Goal: Task Accomplishment & Management: Complete application form

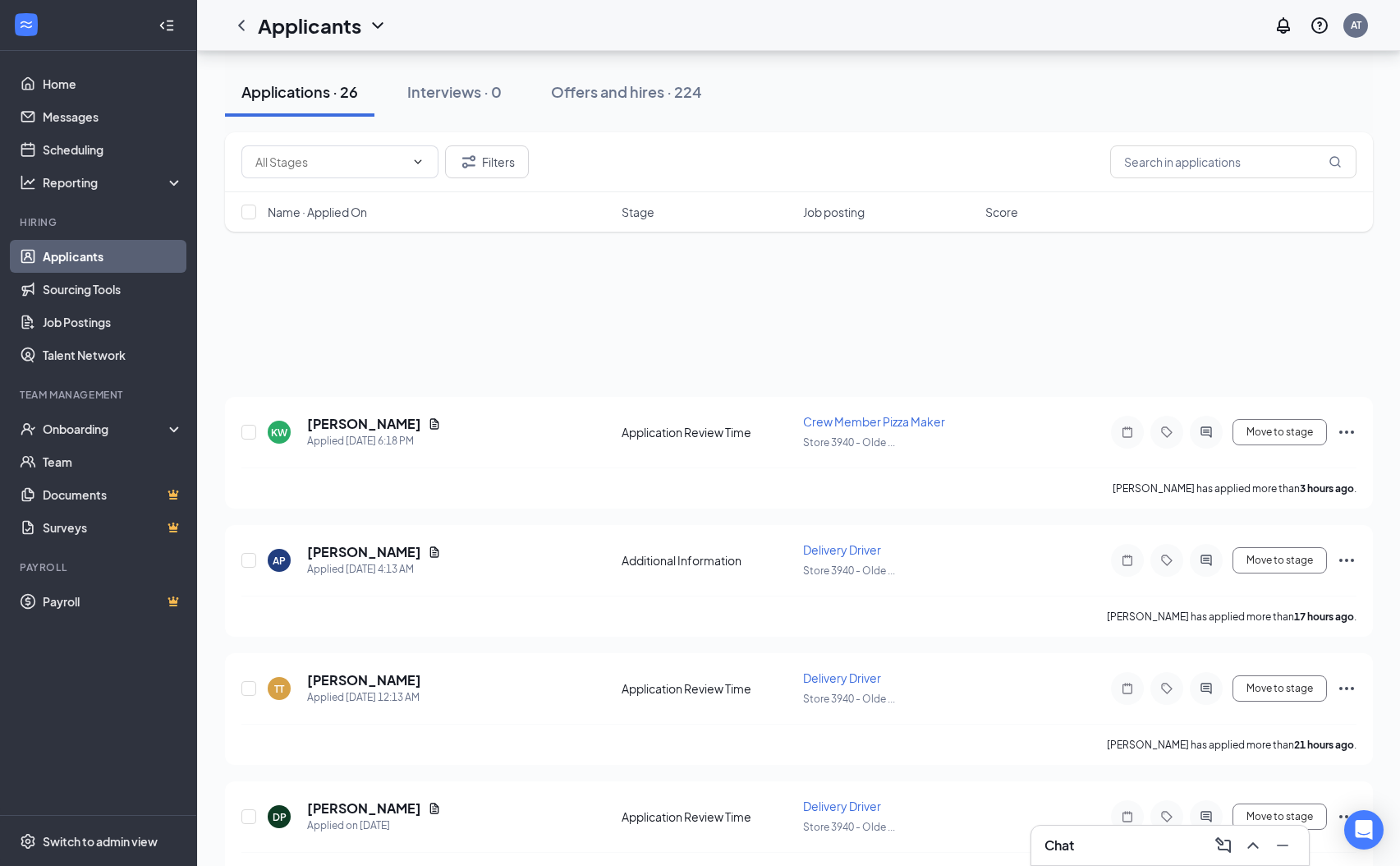
scroll to position [816, 0]
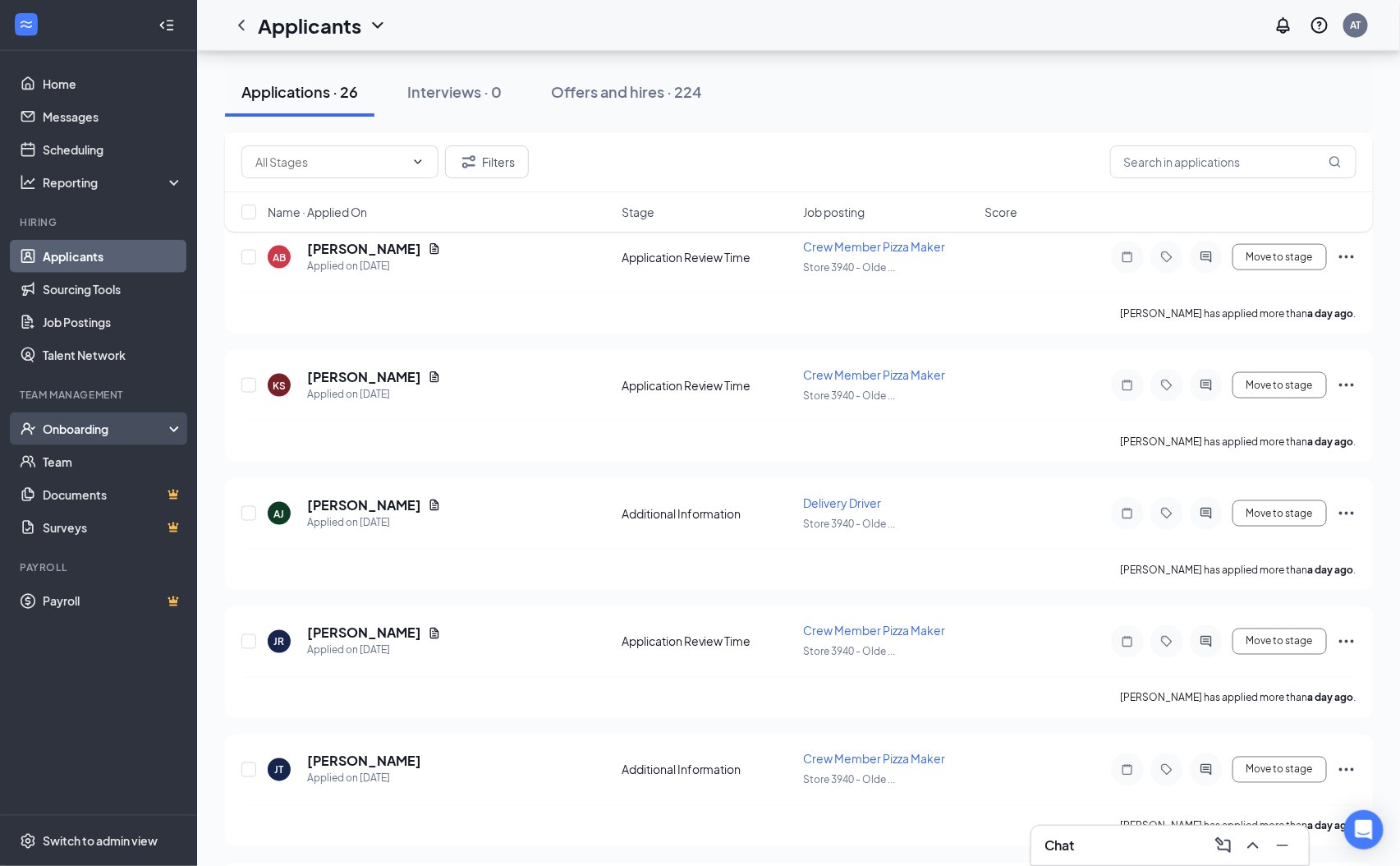
click at [82, 419] on div "Onboarding" at bounding box center [98, 428] width 197 height 33
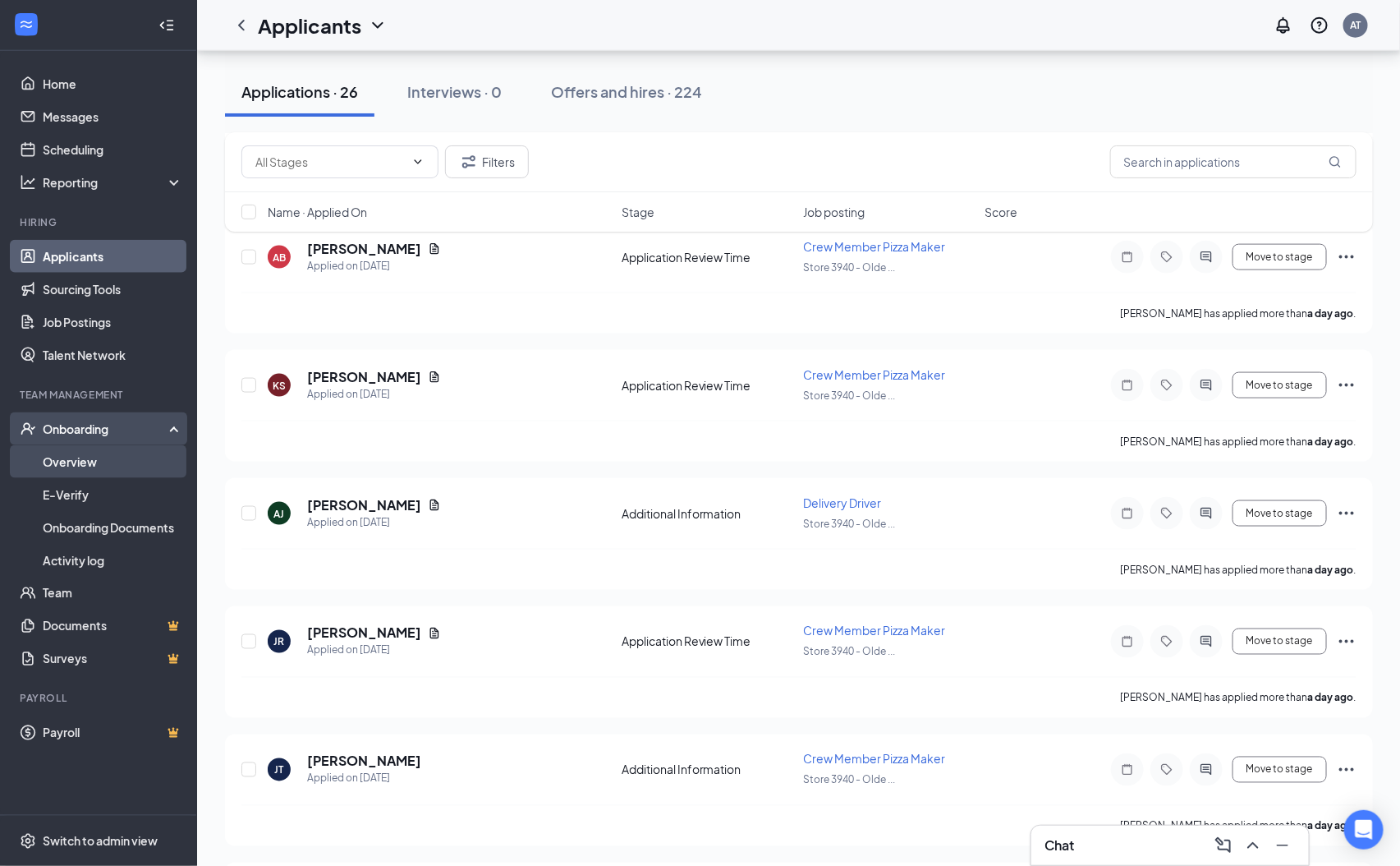
click at [79, 466] on link "Overview" at bounding box center [113, 462] width 141 height 33
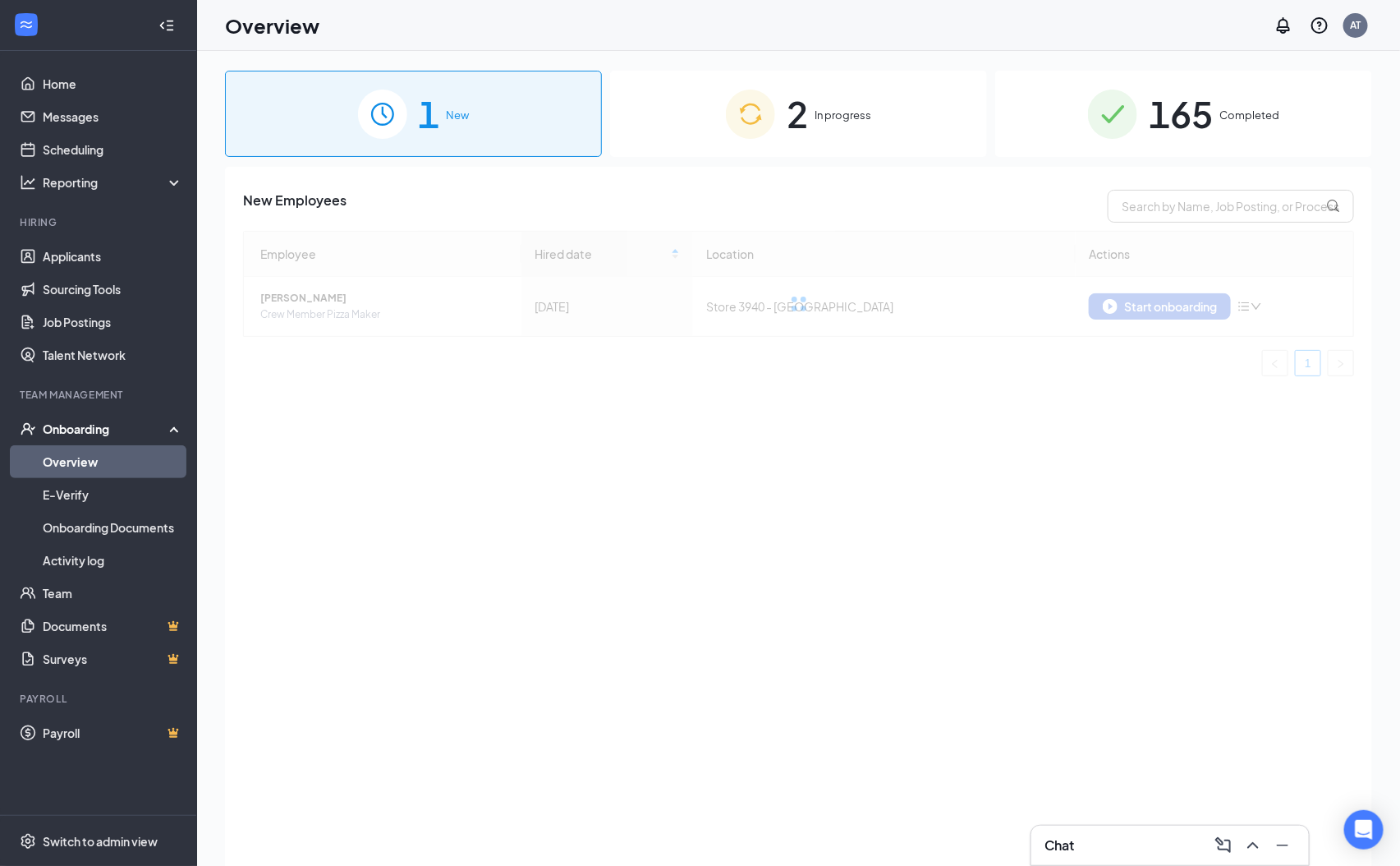
click at [451, 79] on div "1 New" at bounding box center [413, 113] width 377 height 86
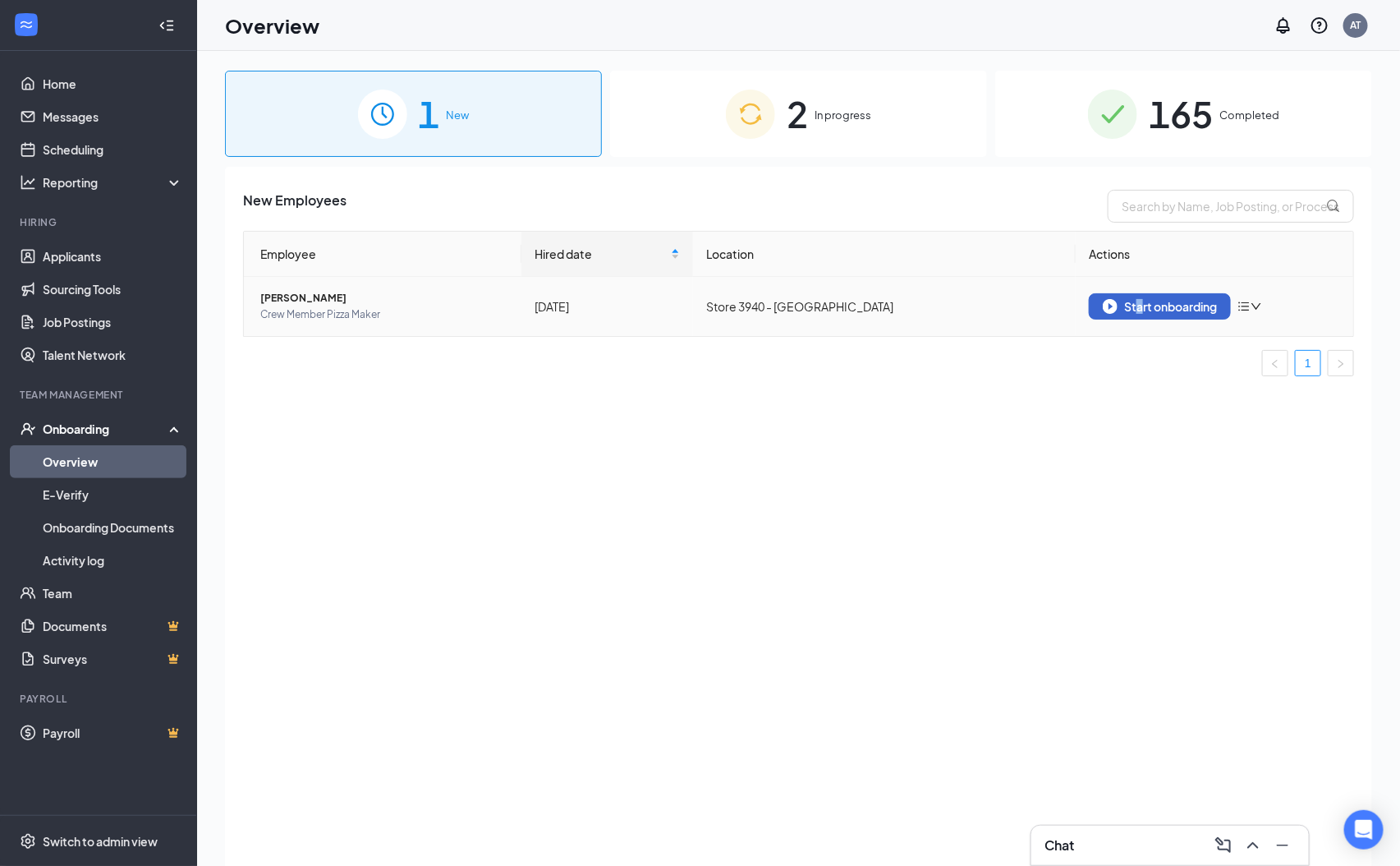
drag, startPoint x: 1139, startPoint y: 286, endPoint x: 1141, endPoint y: 302, distance: 16.1
click at [1141, 290] on td "Start onboarding" at bounding box center [1214, 306] width 278 height 59
click at [1139, 312] on div "Start onboarding" at bounding box center [1160, 306] width 114 height 14
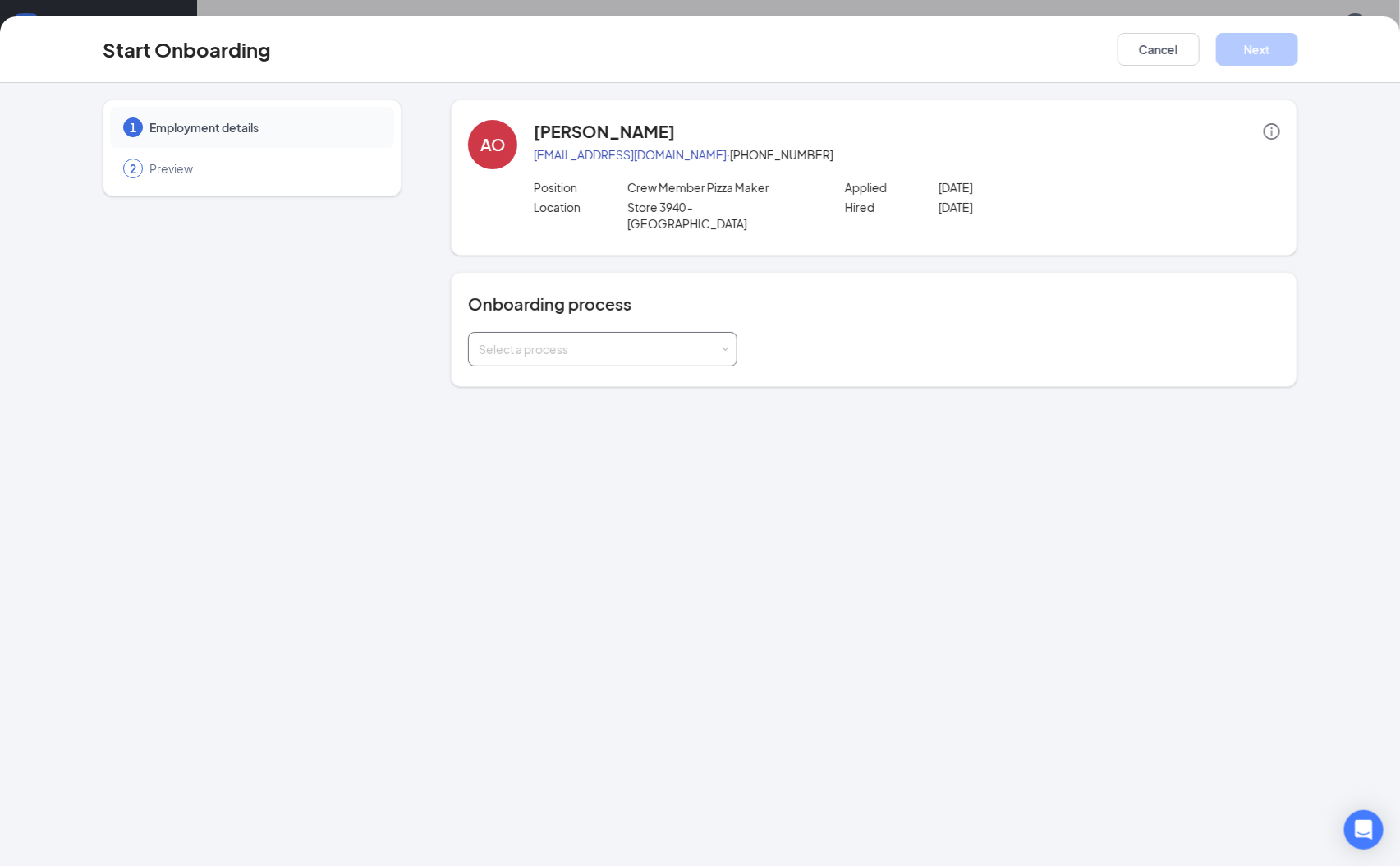
click at [673, 340] on div "Select a process" at bounding box center [598, 348] width 240 height 16
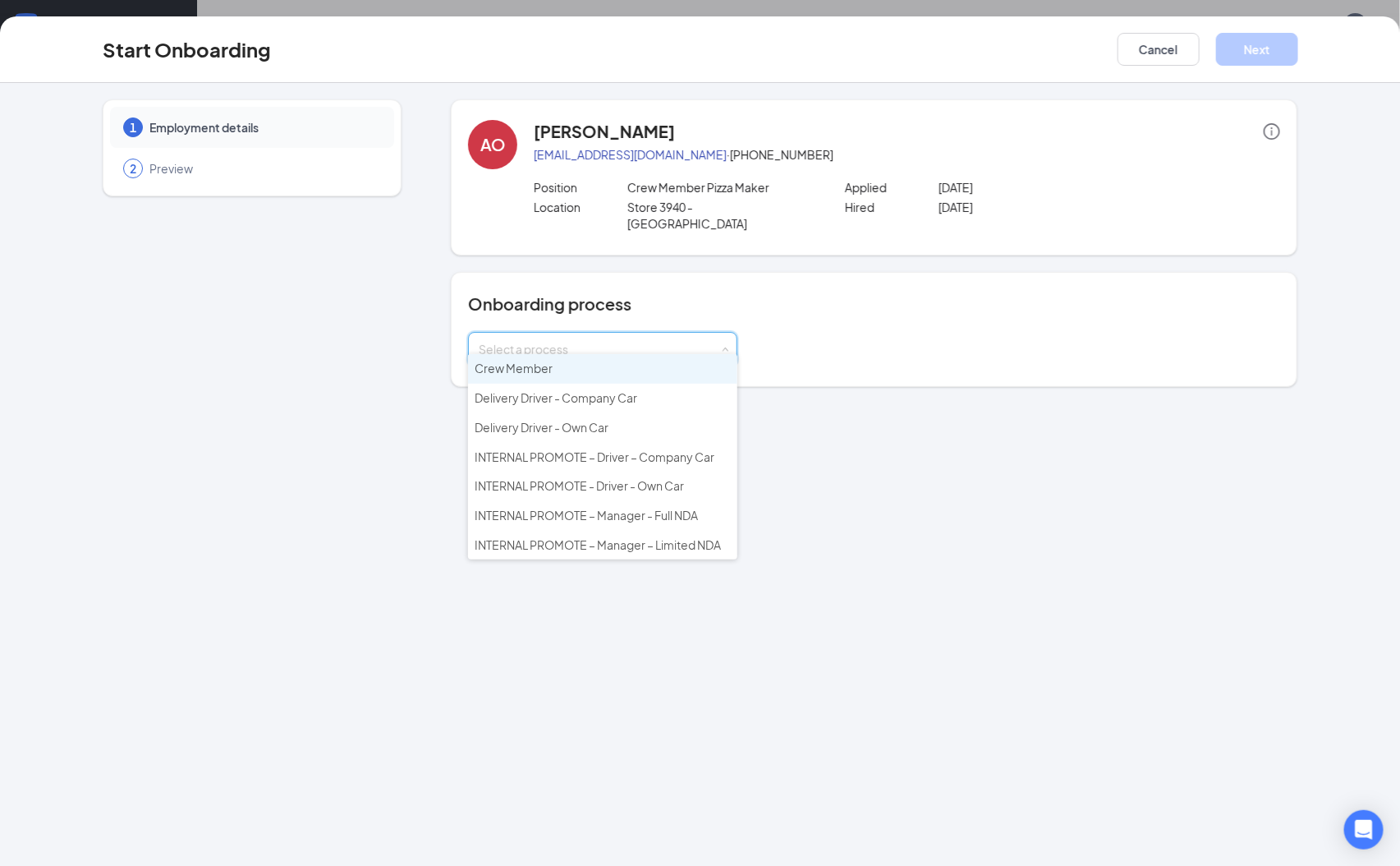
click at [638, 361] on li "Crew Member" at bounding box center [602, 368] width 269 height 30
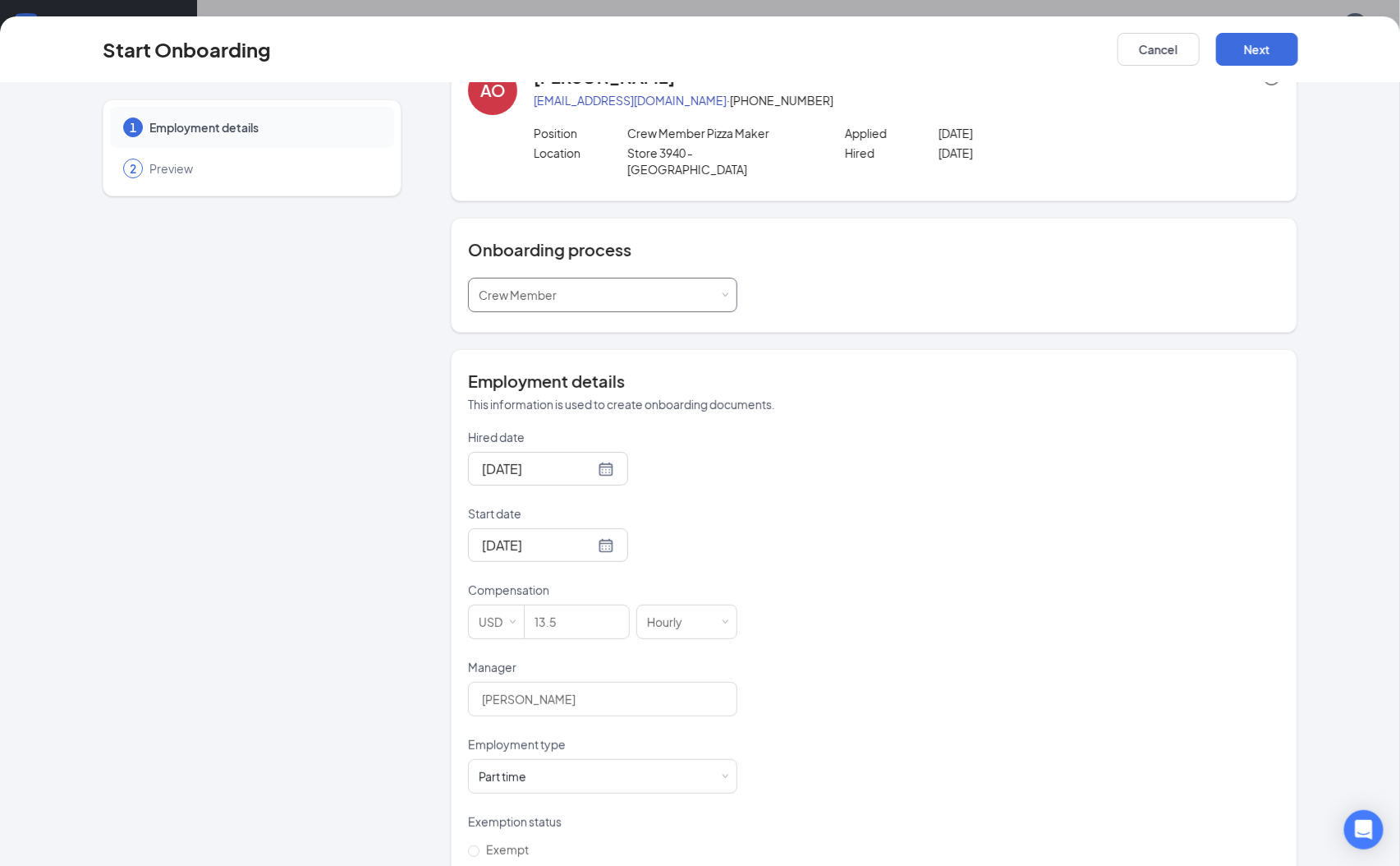
scroll to position [101, 0]
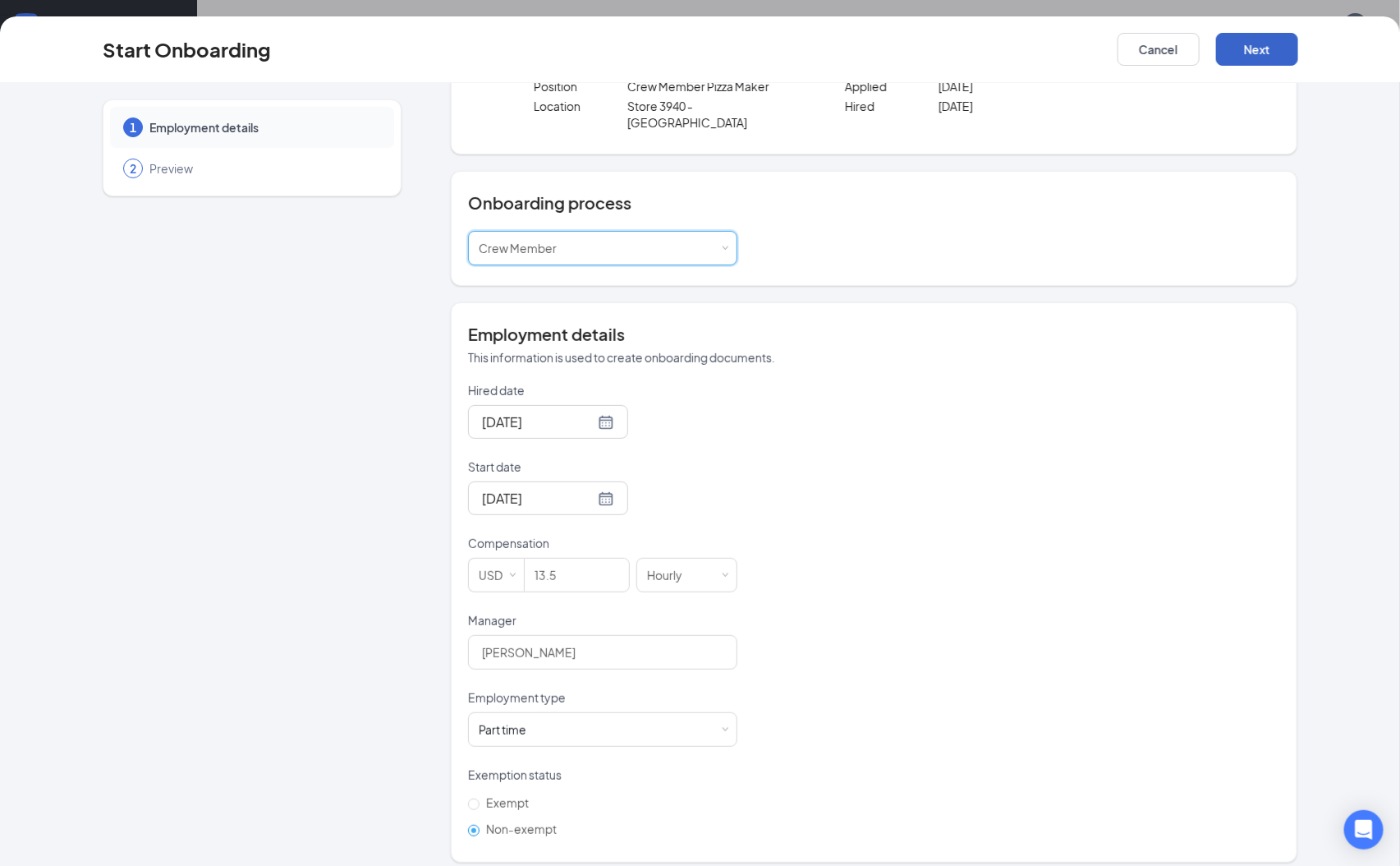
click at [1257, 36] on button "Next" at bounding box center [1256, 49] width 82 height 33
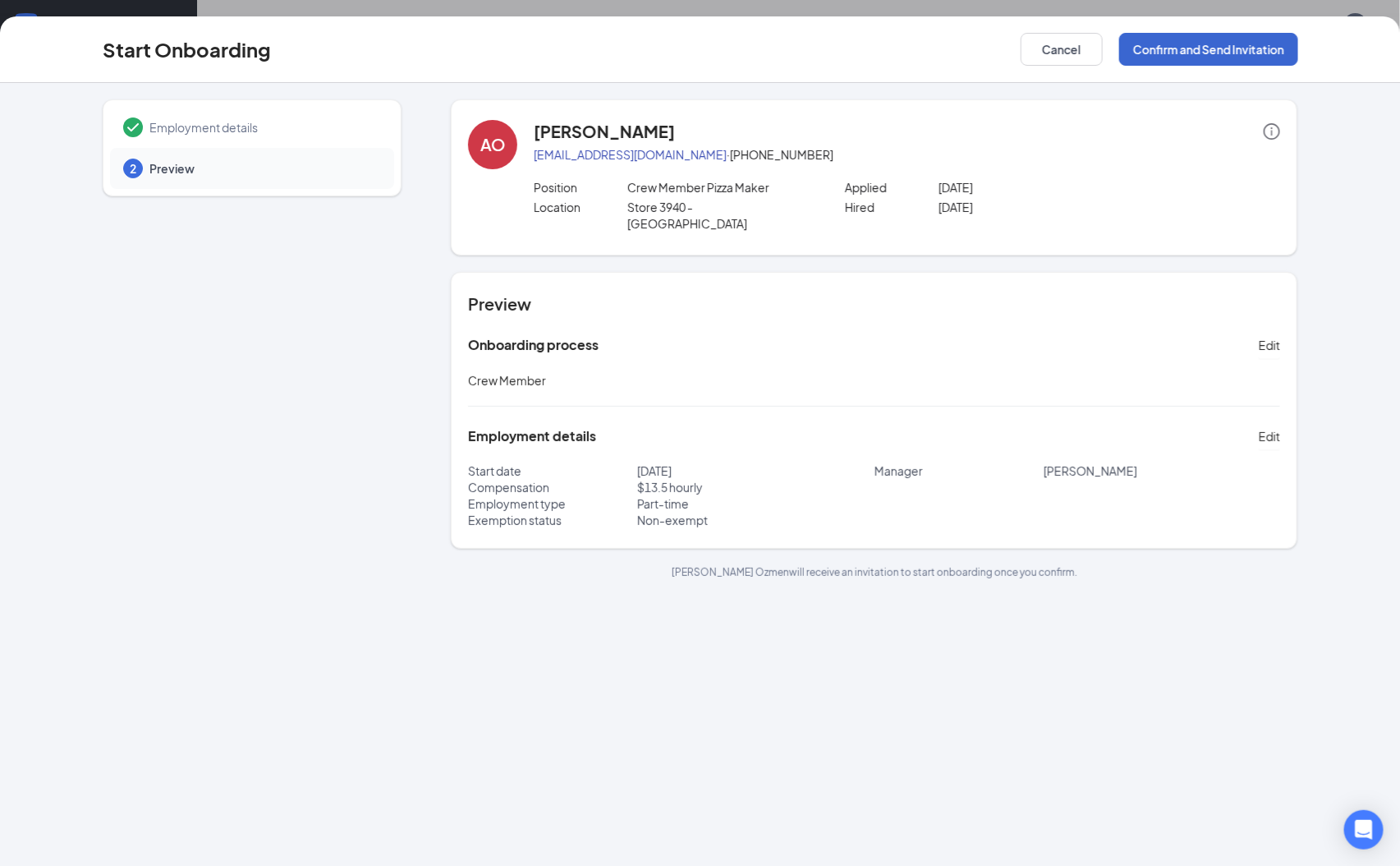
scroll to position [0, 0]
click at [1244, 14] on div "Start Onboarding Cancel Confirm and Send Invitation Employment details 2 Previe…" at bounding box center [700, 433] width 1400 height 866
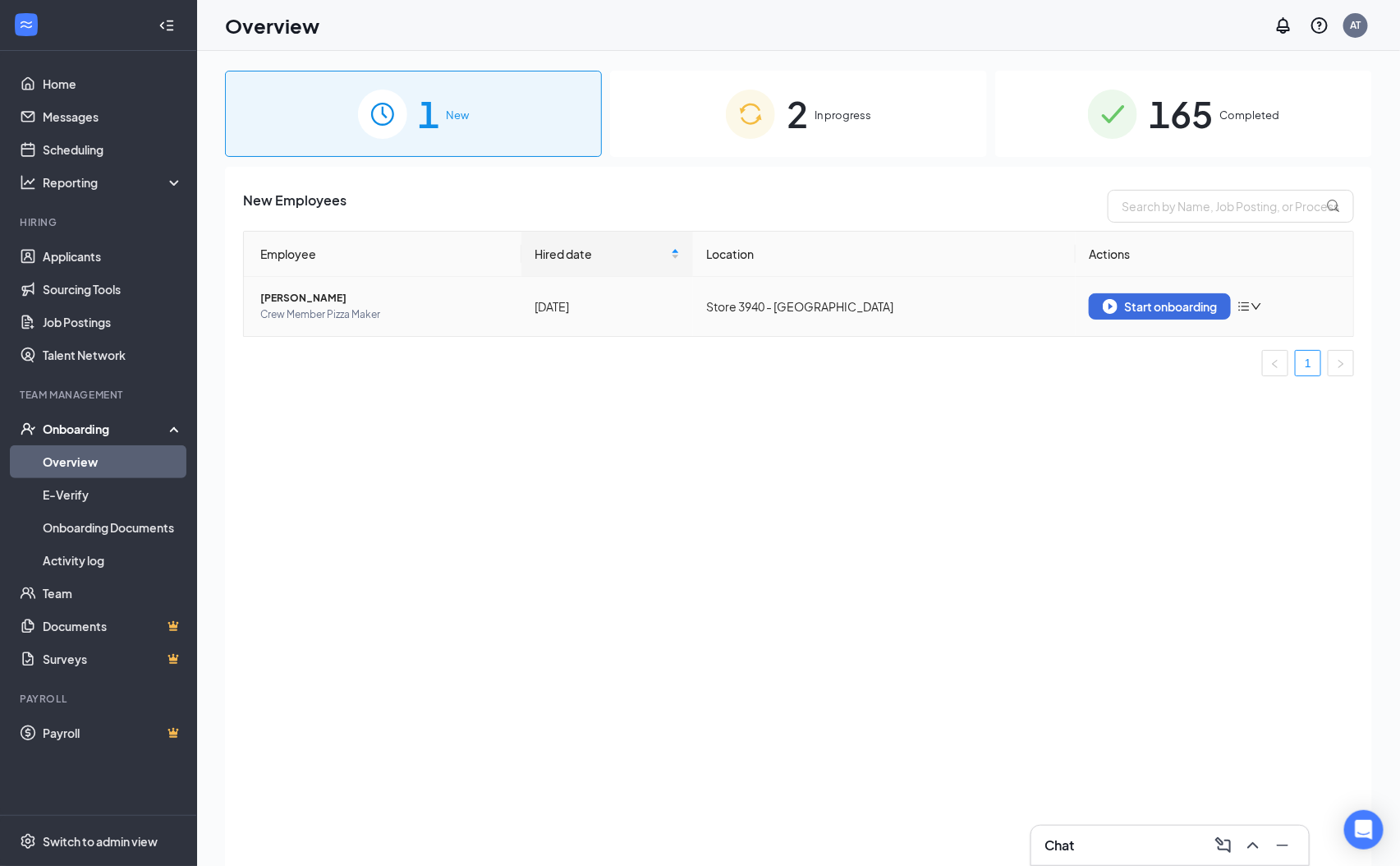
click at [1173, 290] on td "Start onboarding" at bounding box center [1214, 306] width 278 height 59
drag, startPoint x: 1185, startPoint y: 325, endPoint x: 1180, endPoint y: 315, distance: 11.2
click at [1180, 315] on td "Start onboarding" at bounding box center [1214, 306] width 278 height 59
click at [1180, 315] on button "Start onboarding" at bounding box center [1159, 306] width 142 height 26
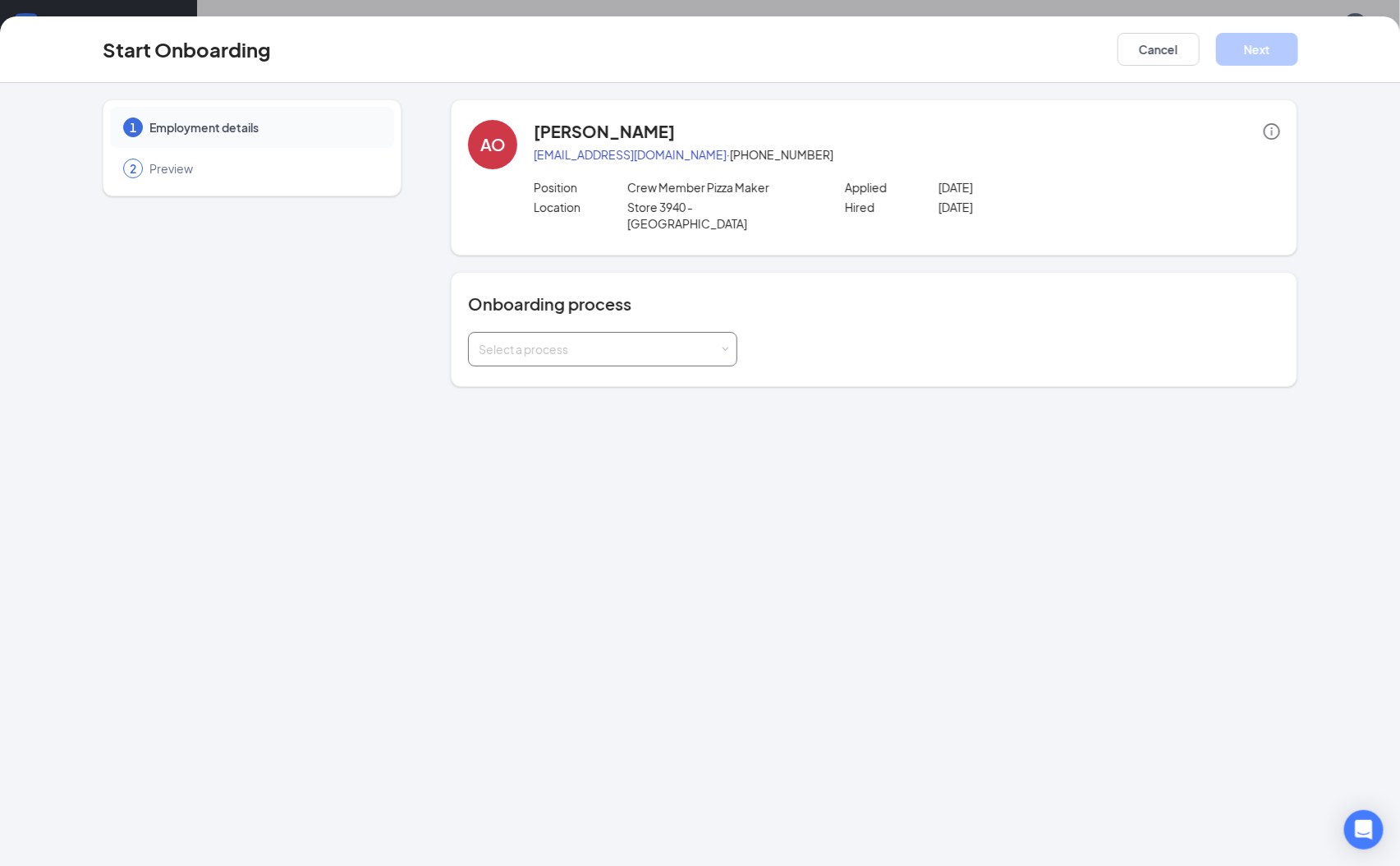
click at [703, 340] on div "Select a process" at bounding box center [598, 348] width 240 height 16
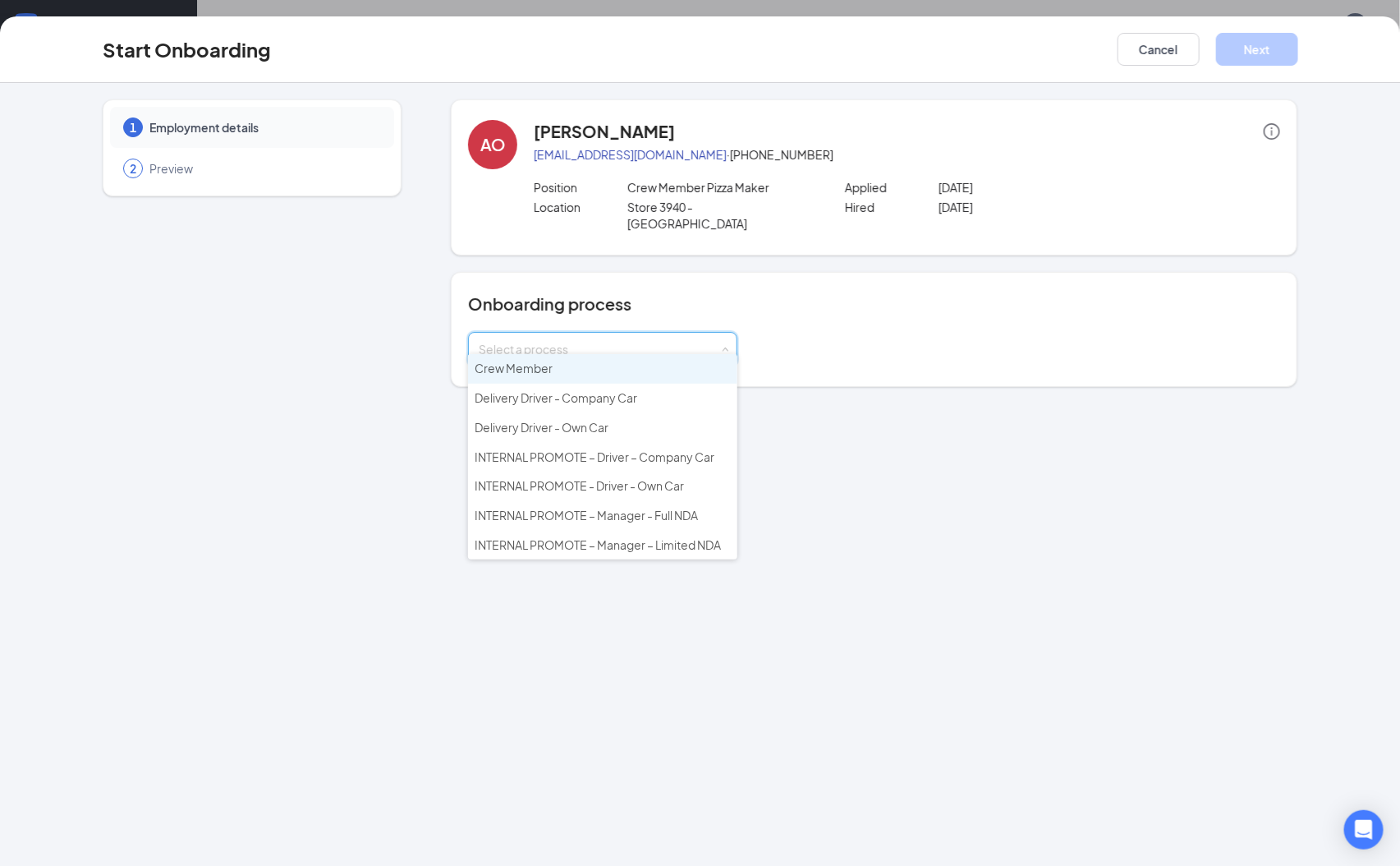
click at [633, 365] on li "Crew Member" at bounding box center [602, 368] width 269 height 30
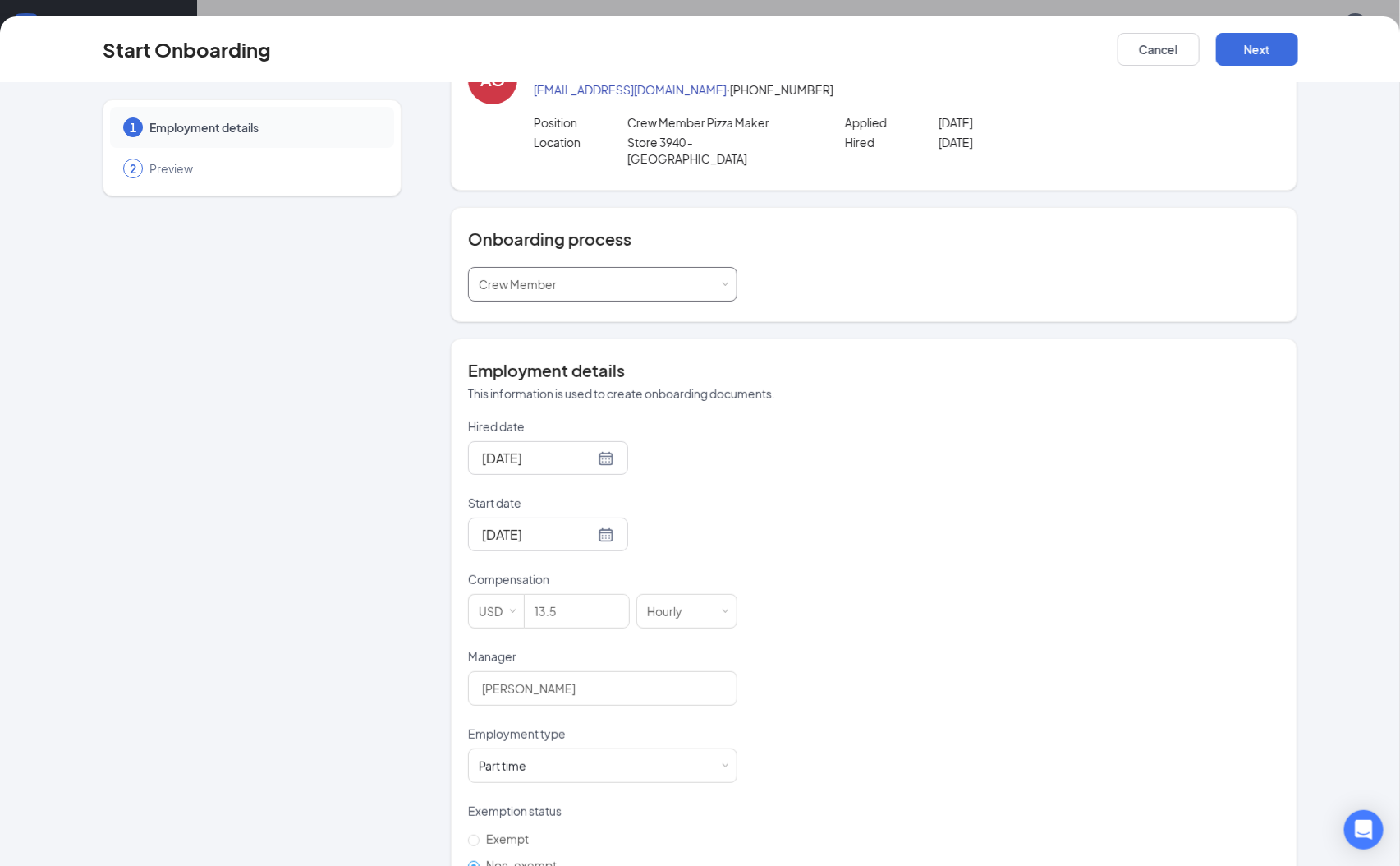
scroll to position [101, 0]
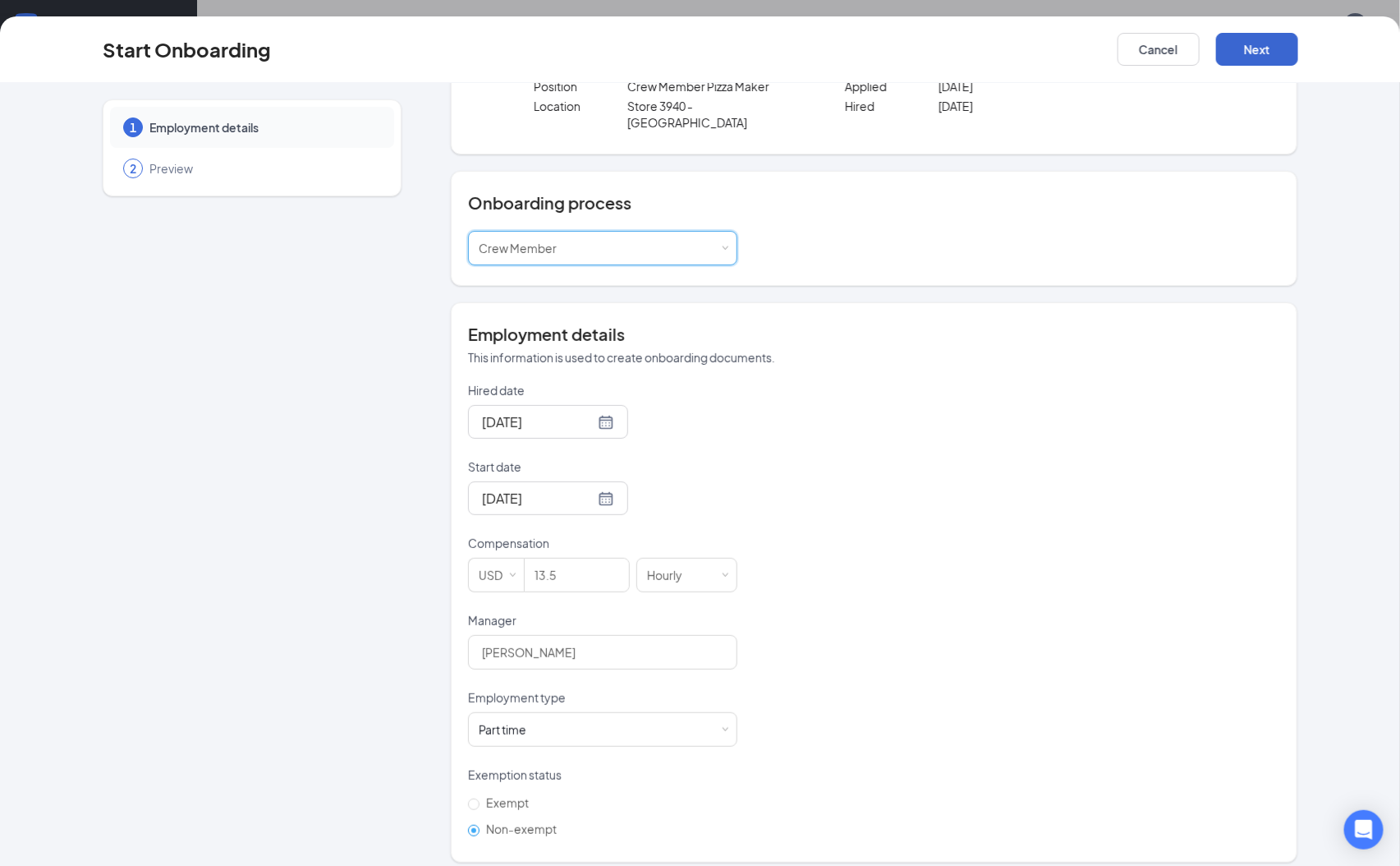
click at [1254, 60] on div "Start Onboarding Cancel Next" at bounding box center [700, 49] width 1400 height 67
click at [1254, 60] on button "Next" at bounding box center [1256, 49] width 82 height 33
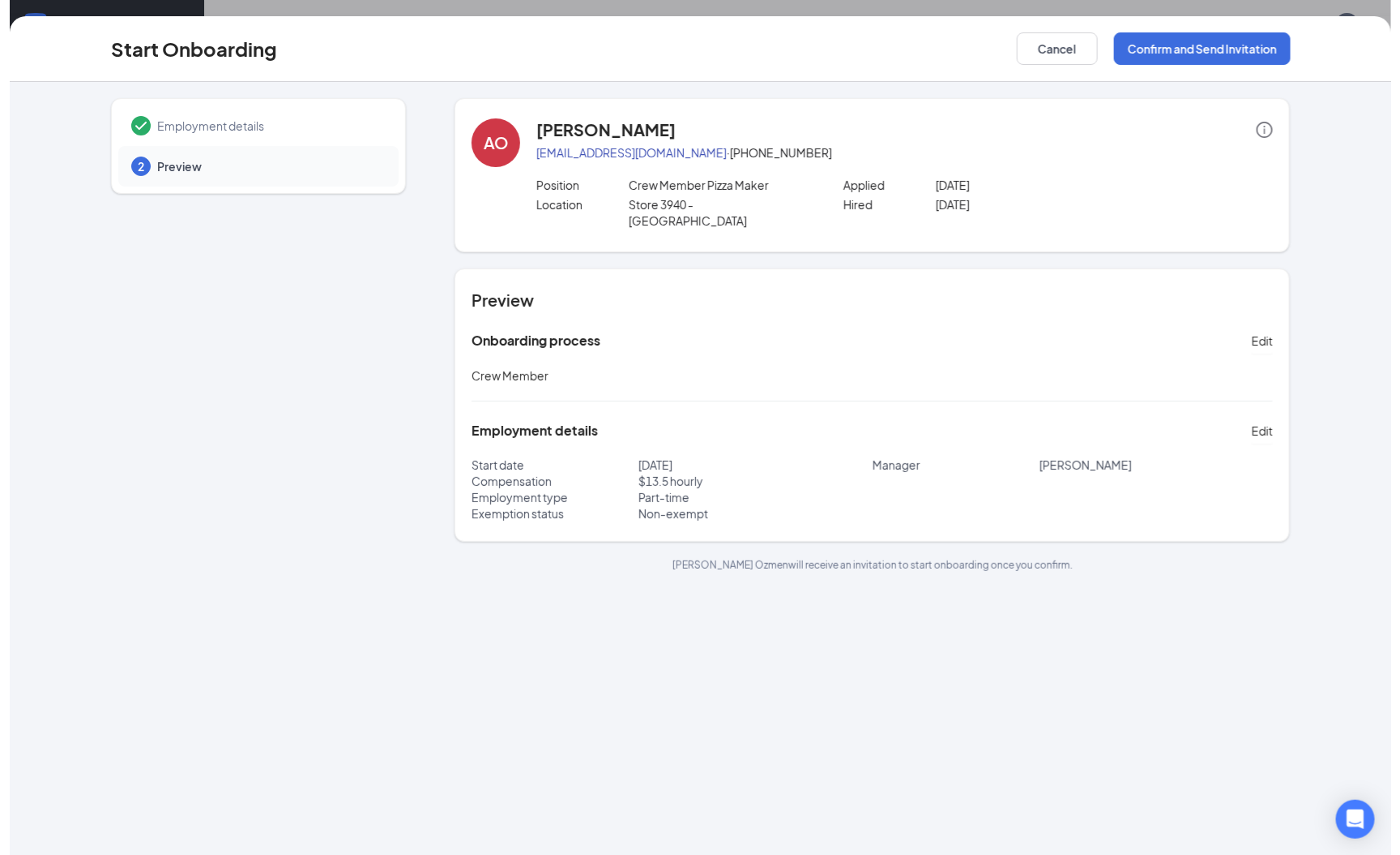
scroll to position [0, 0]
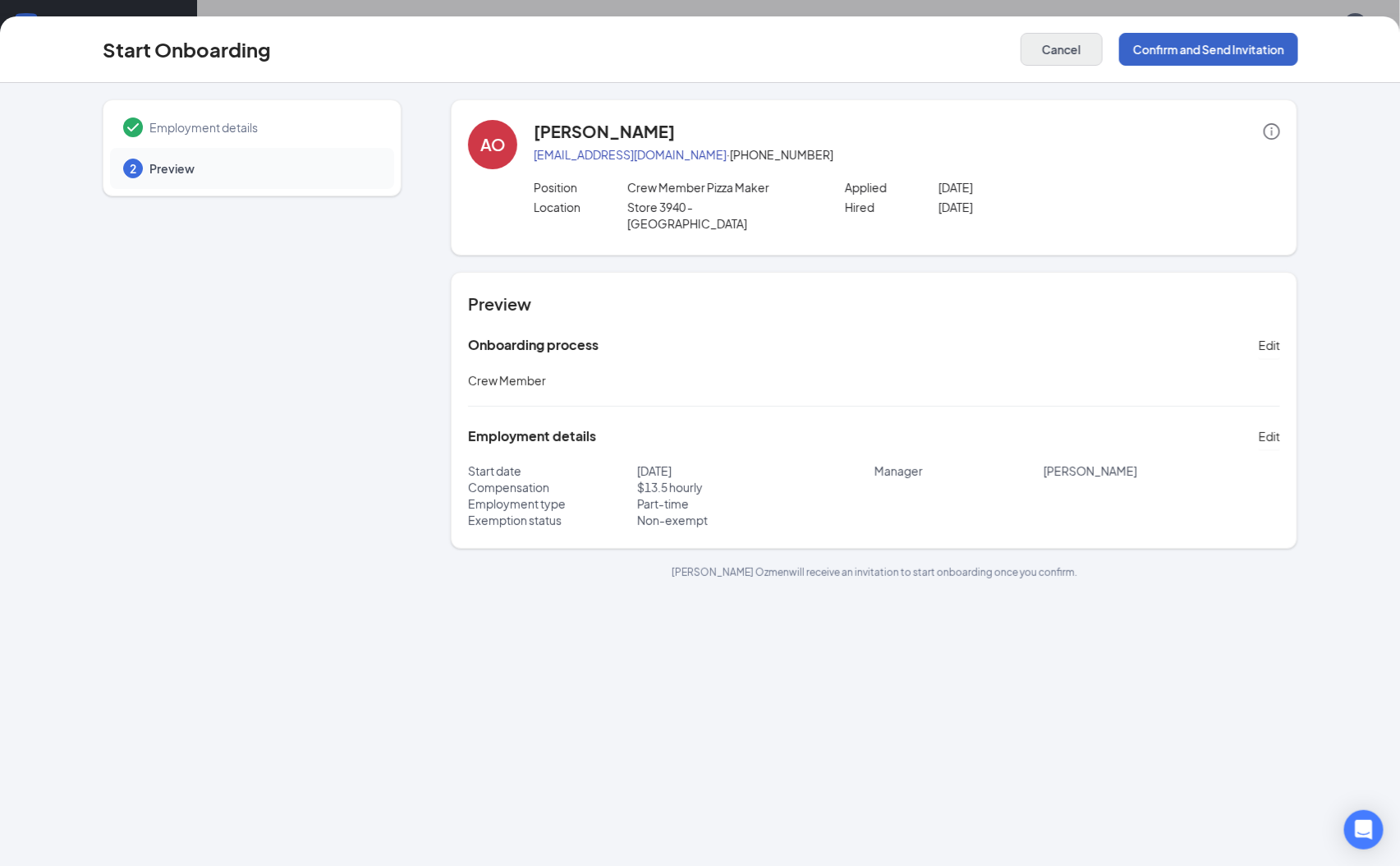
click at [1193, 36] on button "Confirm and Send Invitation" at bounding box center [1209, 49] width 179 height 33
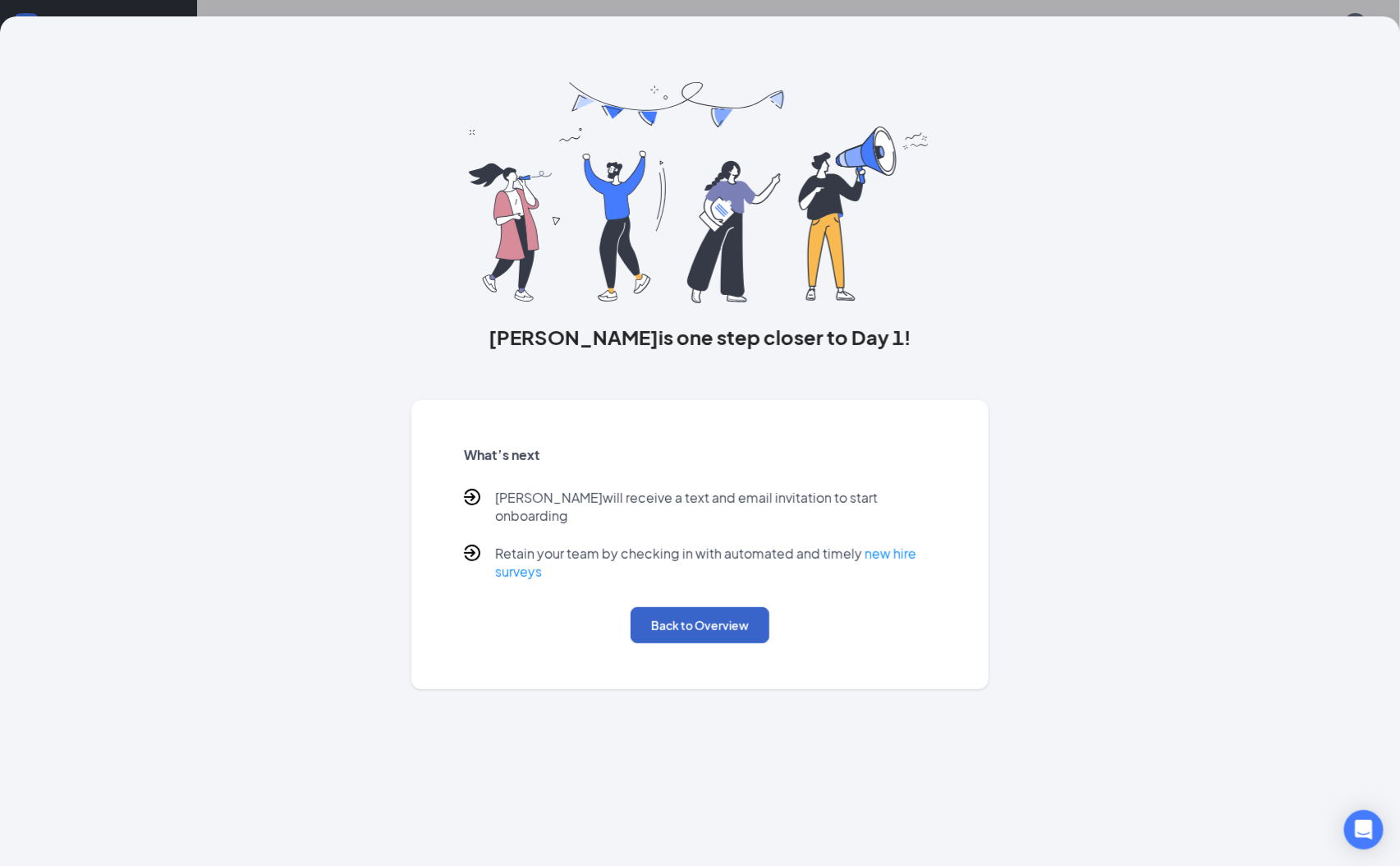
click at [719, 623] on button "Back to Overview" at bounding box center [700, 624] width 139 height 36
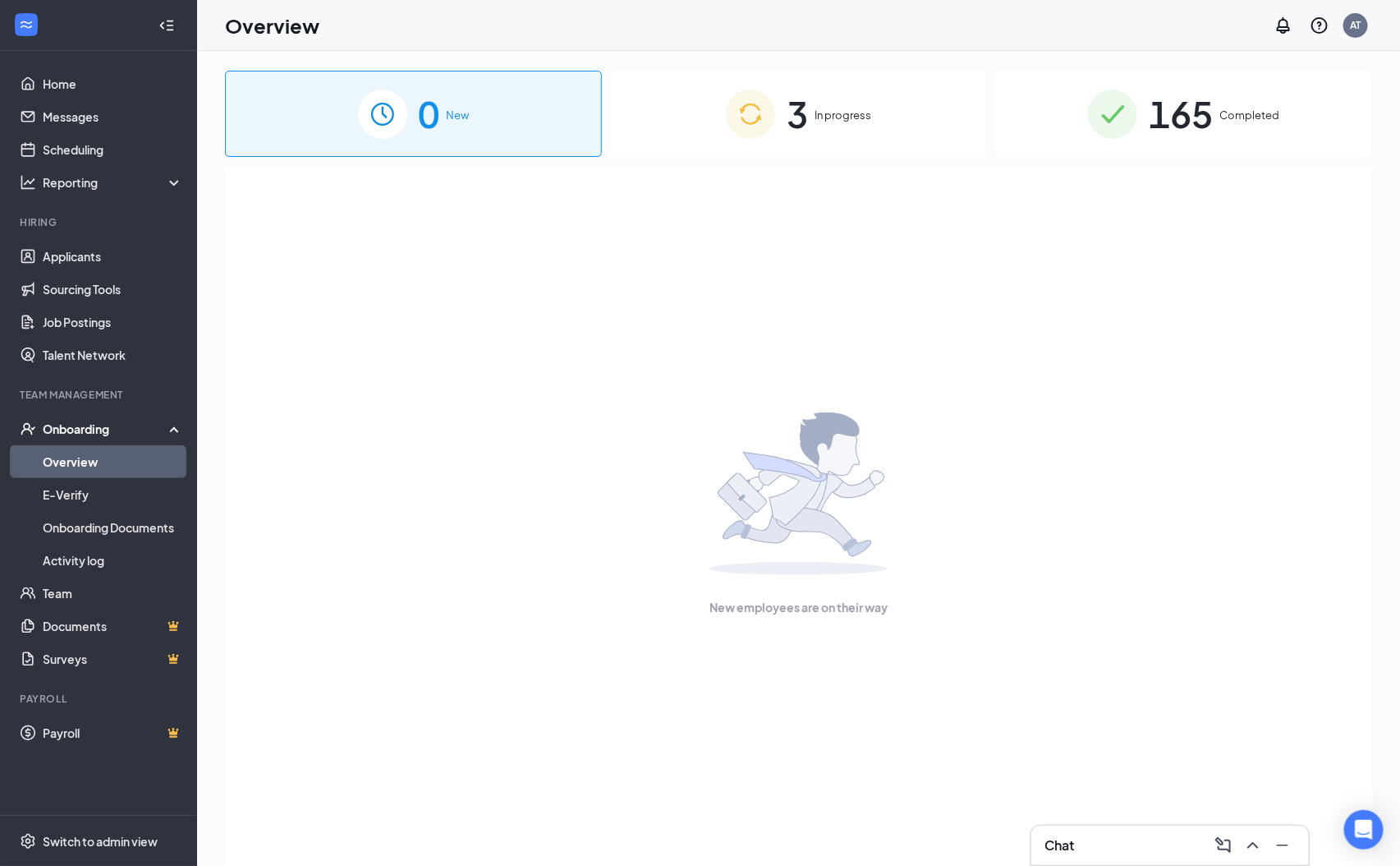
click at [846, 90] on div "3 In progress" at bounding box center [798, 113] width 377 height 86
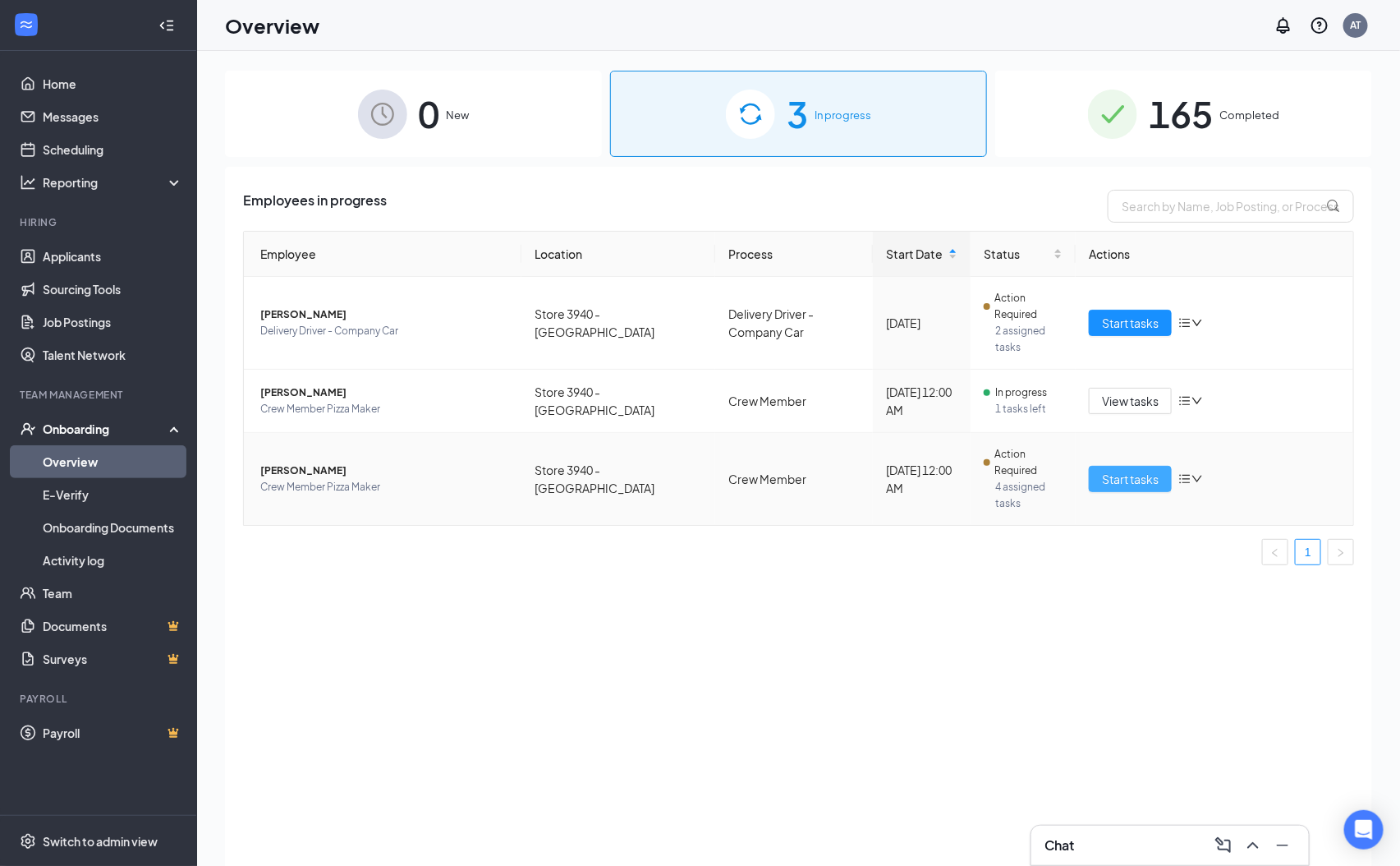
click at [1146, 483] on span "Start tasks" at bounding box center [1130, 478] width 57 height 18
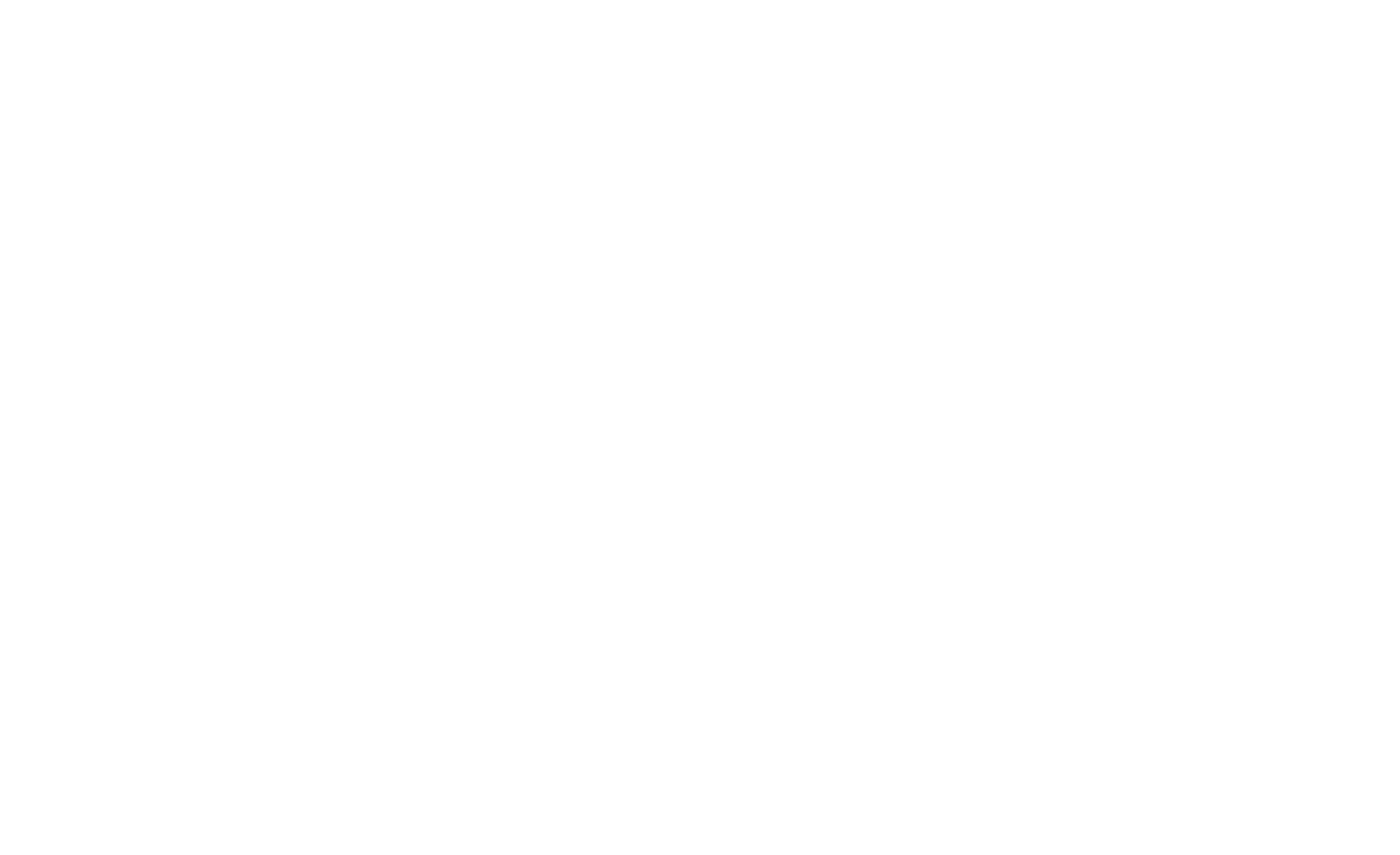
click at [1114, 482] on body at bounding box center [700, 428] width 1400 height 855
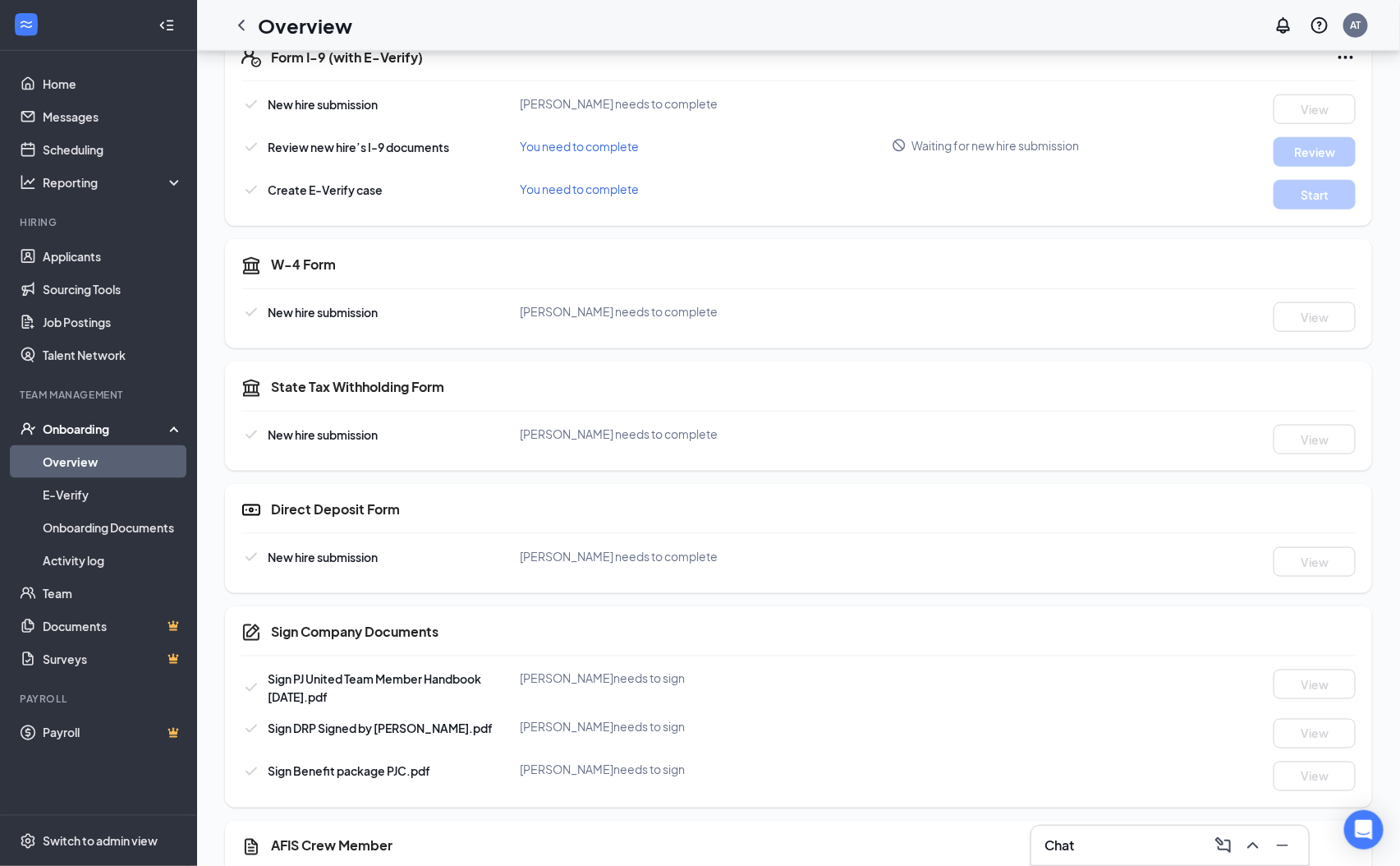
scroll to position [230, 0]
